Goal: Task Accomplishment & Management: Use online tool/utility

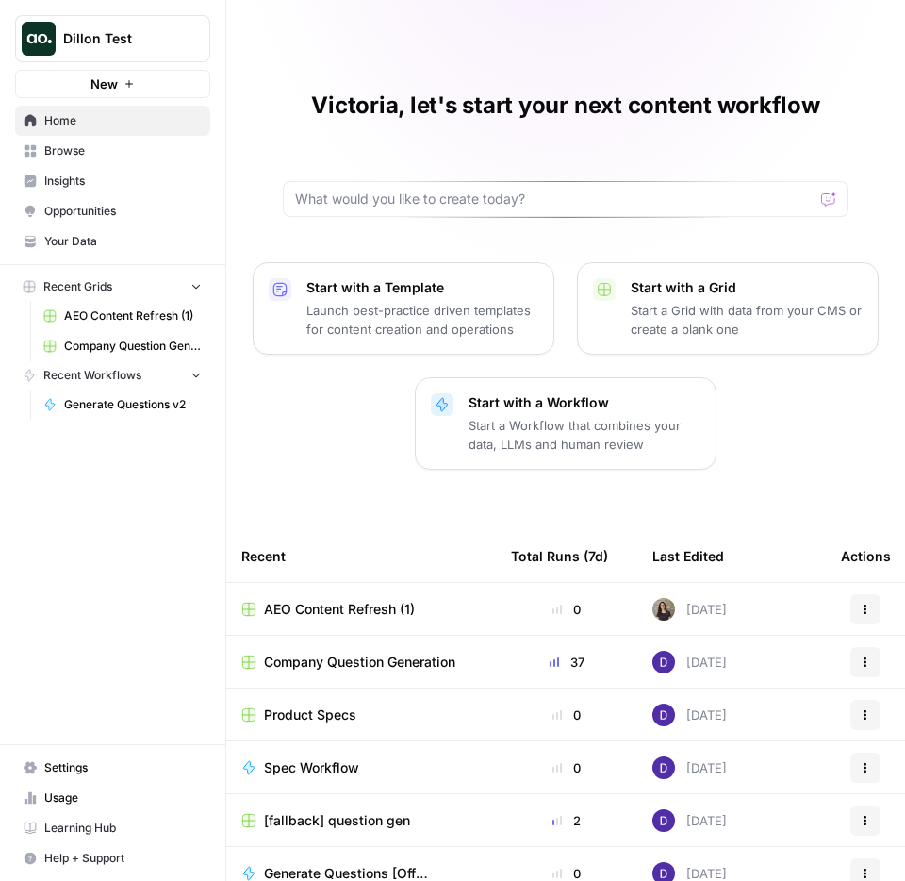
click at [115, 209] on span "Opportunities" at bounding box center [122, 211] width 157 height 17
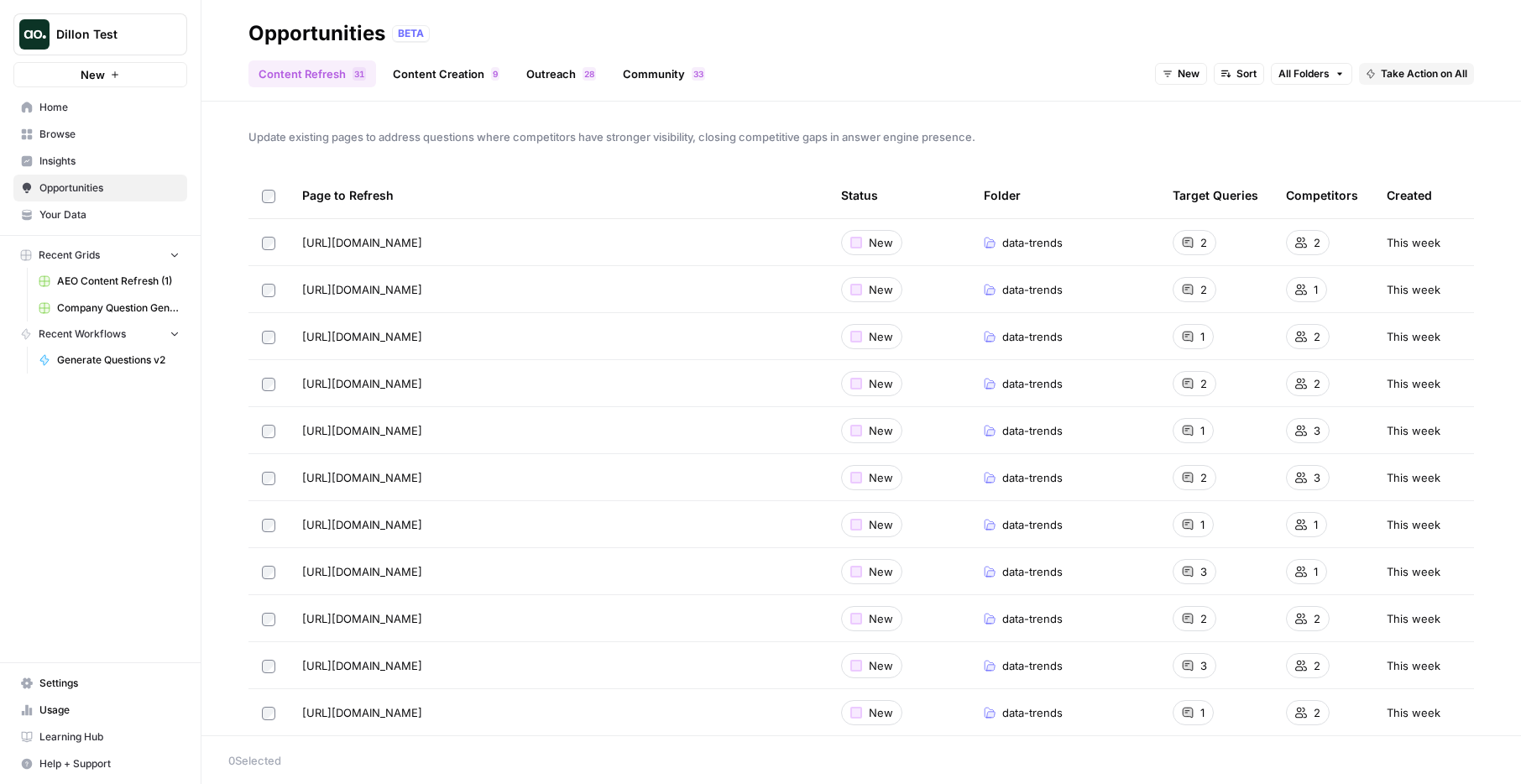
click at [757, 232] on div "[URL][DOMAIN_NAME] Go to page" at bounding box center [557, 242] width 512 height 20
click at [456, 242] on link "Go to page" at bounding box center [445, 242] width 20 height 20
drag, startPoint x: 1375, startPoint y: 247, endPoint x: 1284, endPoint y: 243, distance: 91.1
click at [805, 247] on span "This week" at bounding box center [1413, 242] width 53 height 17
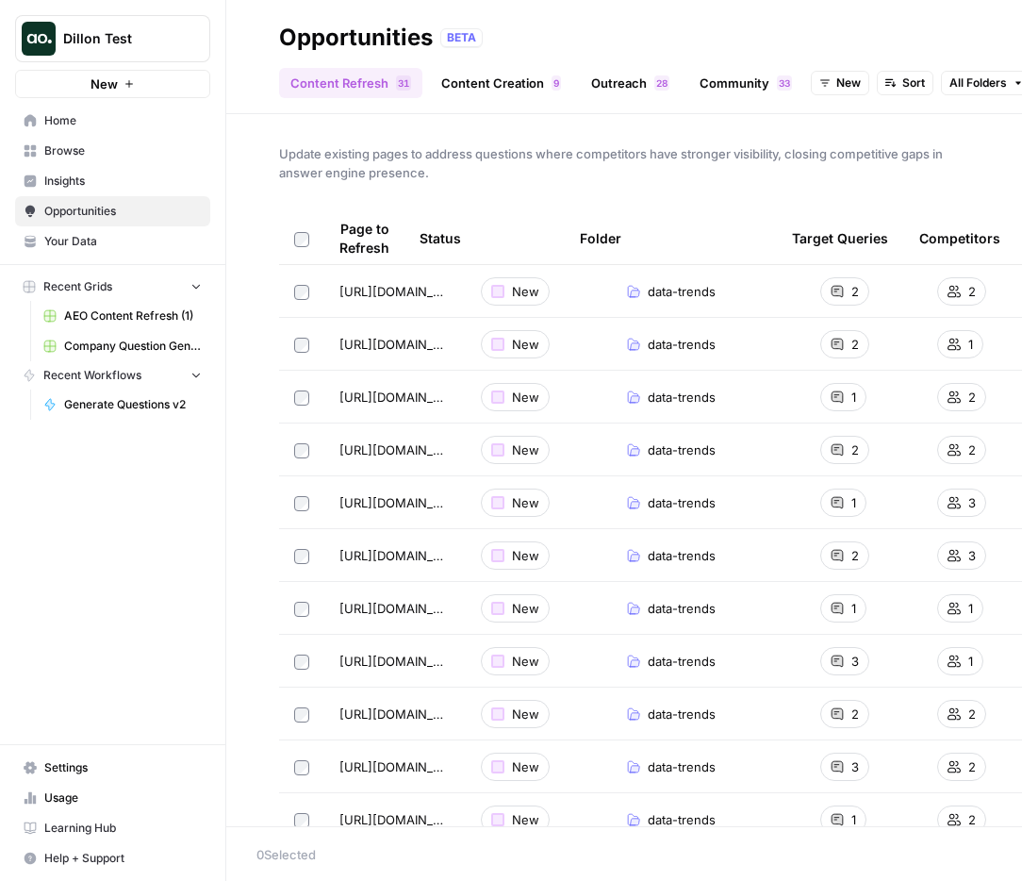
click at [496, 88] on link "Content Creation 9" at bounding box center [501, 83] width 142 height 30
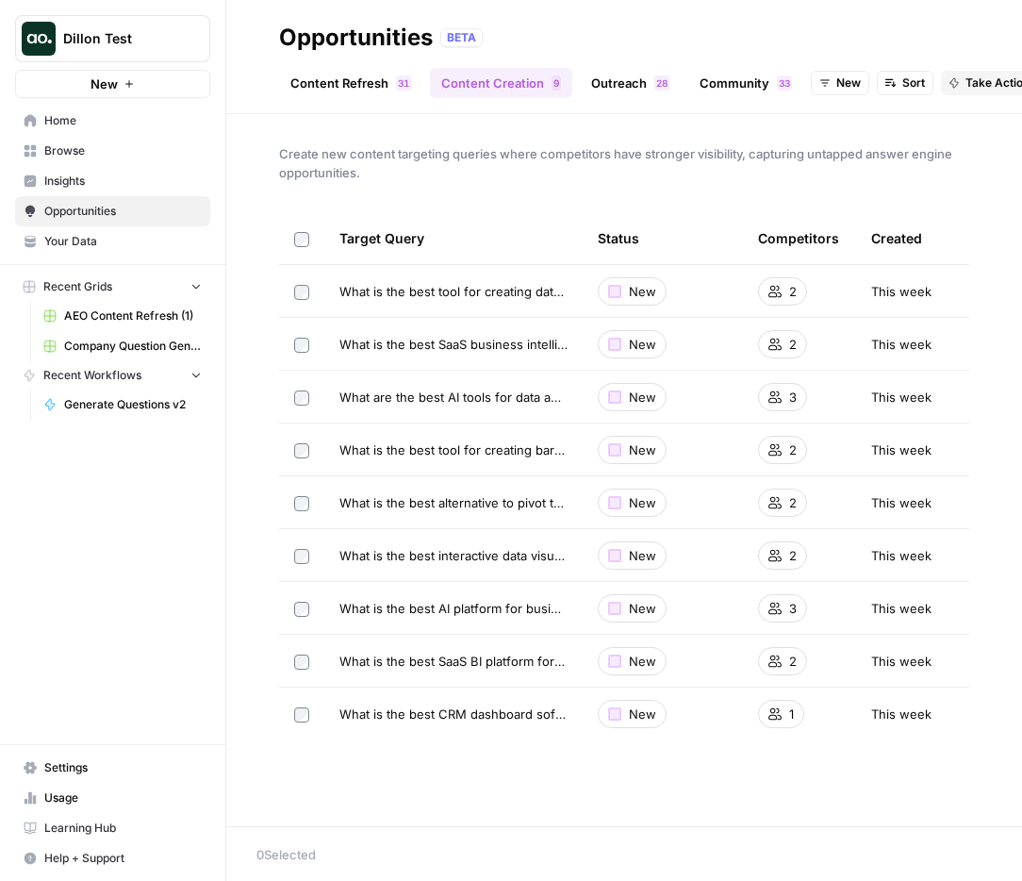
click at [353, 80] on link "Content Refresh 1 3" at bounding box center [350, 83] width 143 height 30
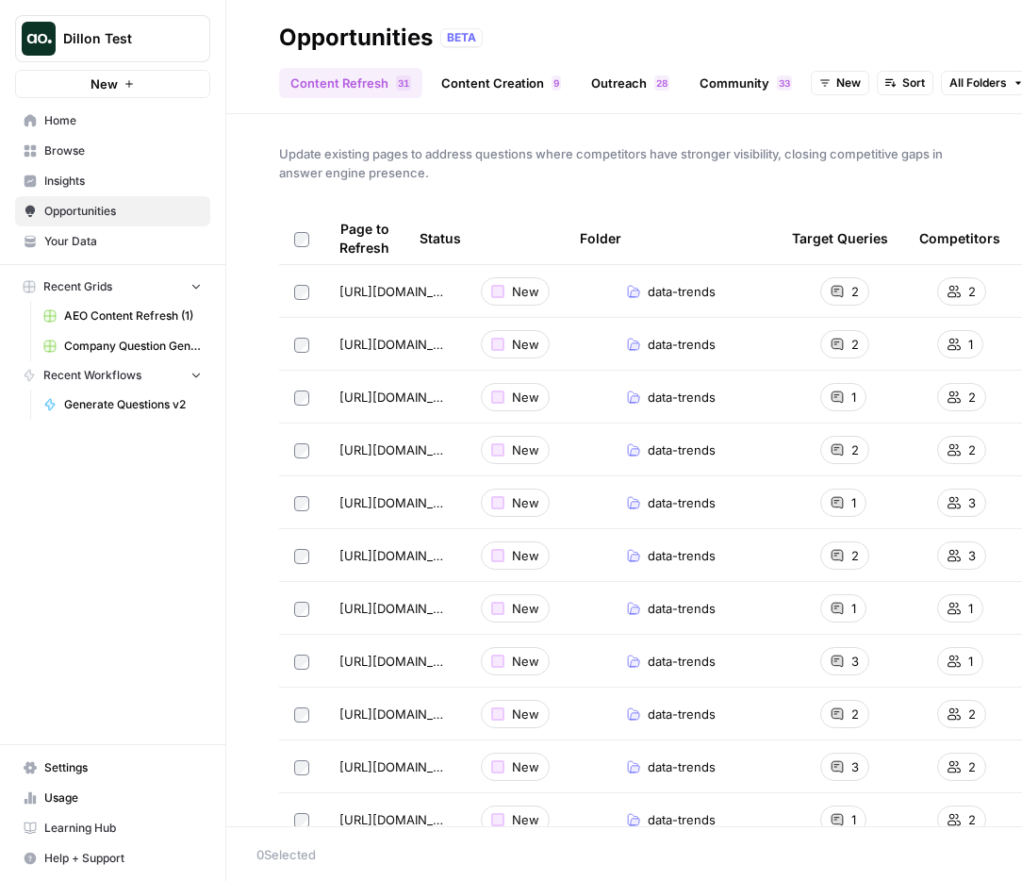
click at [389, 312] on td "[URL][DOMAIN_NAME]" at bounding box center [394, 291] width 141 height 52
click at [655, 190] on div "Update existing pages to address questions where competitors have stronger visi…" at bounding box center [624, 470] width 796 height 712
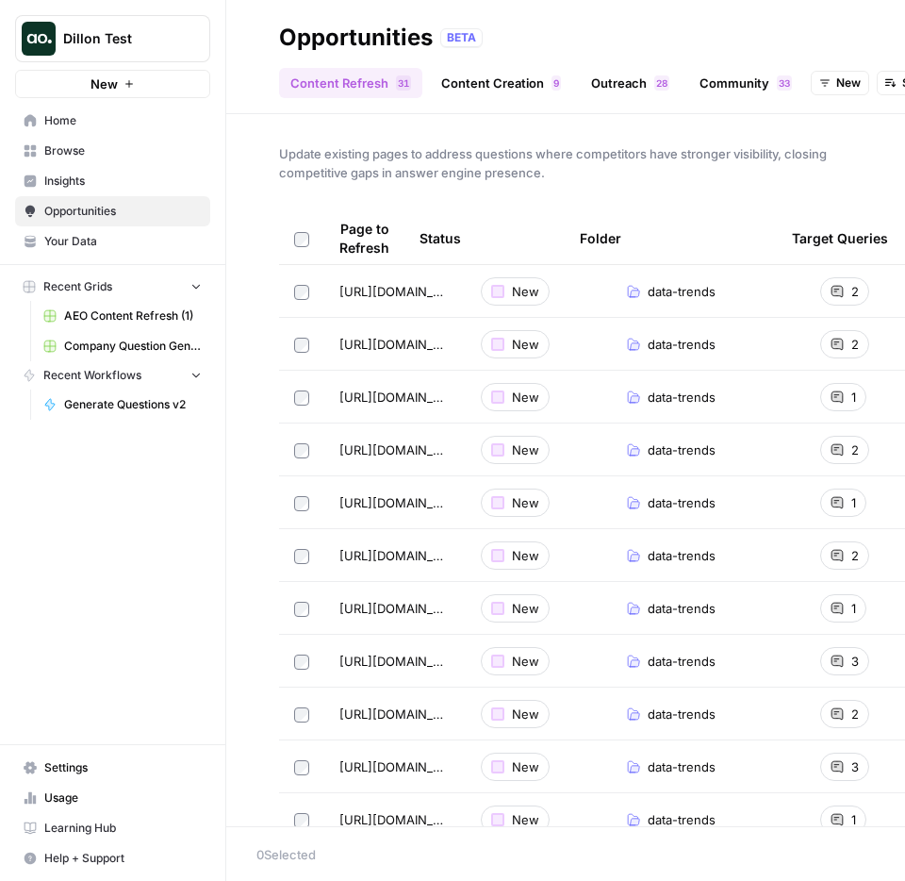
click at [428, 156] on span "Update existing pages to address questions where competitors have stronger visi…" at bounding box center [565, 163] width 573 height 38
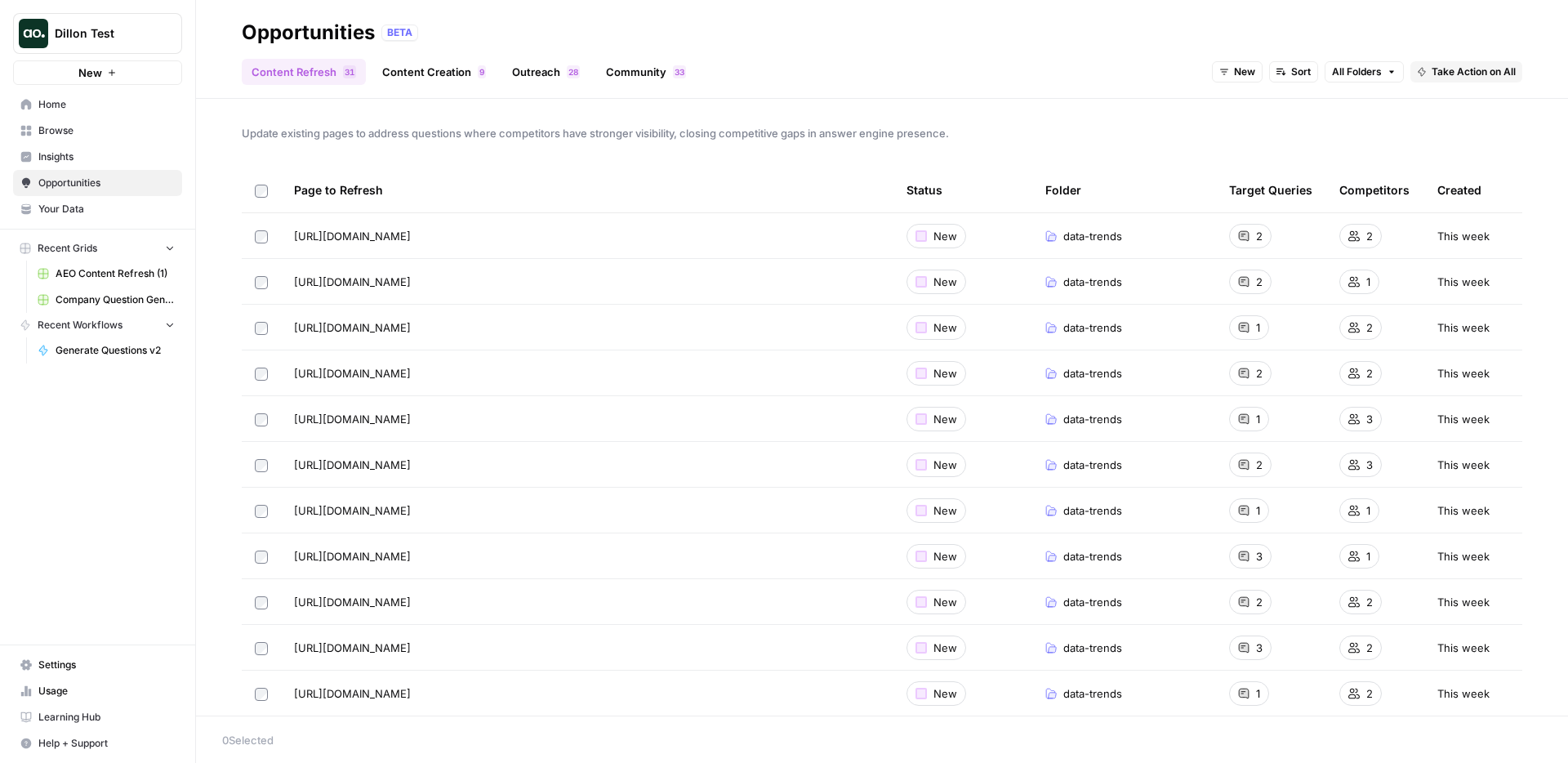
click at [742, 238] on div "[URL][DOMAIN_NAME] Go to page" at bounding box center [586, 236] width 586 height 20
click at [783, 235] on span "data-trends" at bounding box center [1093, 236] width 59 height 16
click at [783, 226] on td "This week" at bounding box center [1473, 236] width 98 height 45
click at [783, 152] on div "Update existing pages to address questions where competitors have stronger visi…" at bounding box center [881, 407] width 1371 height 617
